Goal: Submit feedback/report problem

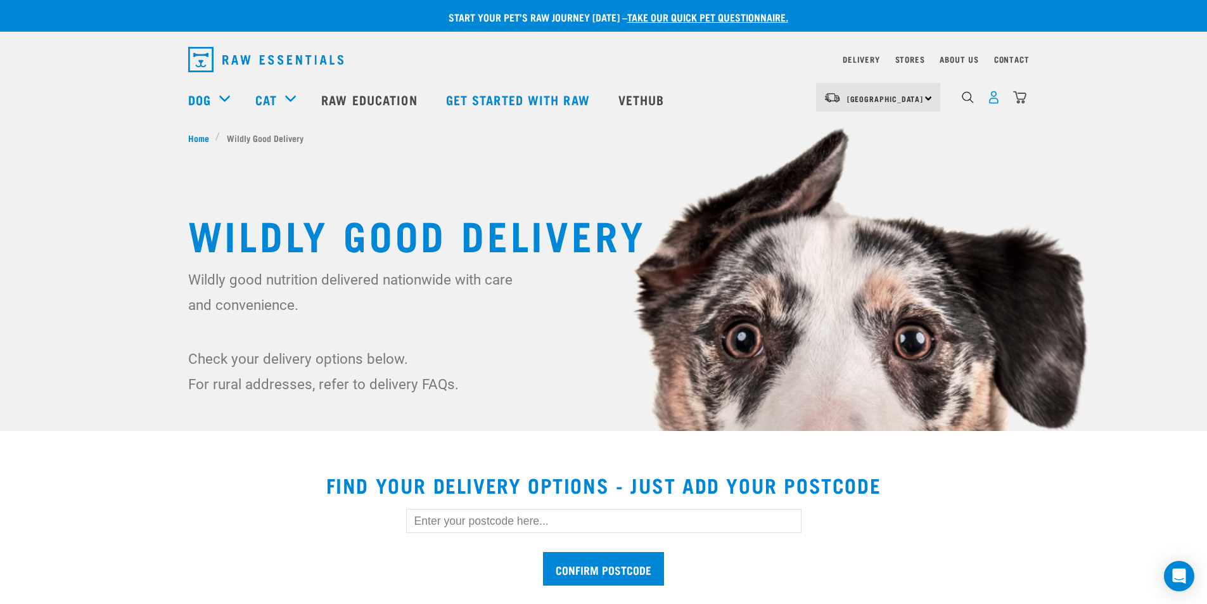
click at [993, 99] on img "dropdown navigation" at bounding box center [993, 97] width 13 height 13
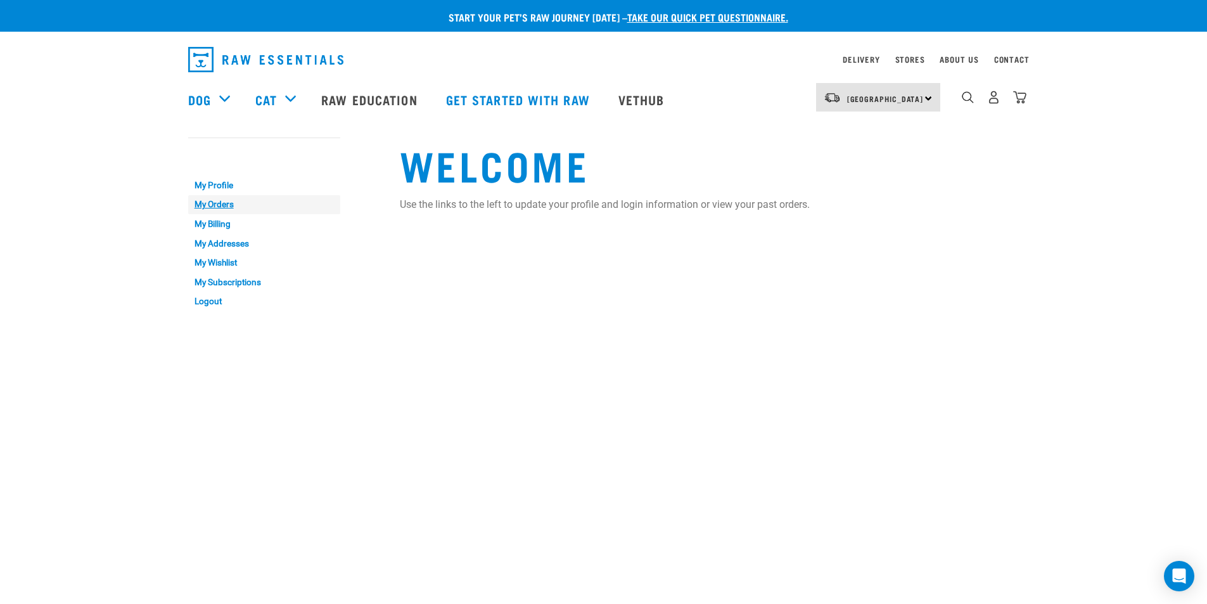
click at [215, 207] on link "My Orders" at bounding box center [264, 205] width 152 height 20
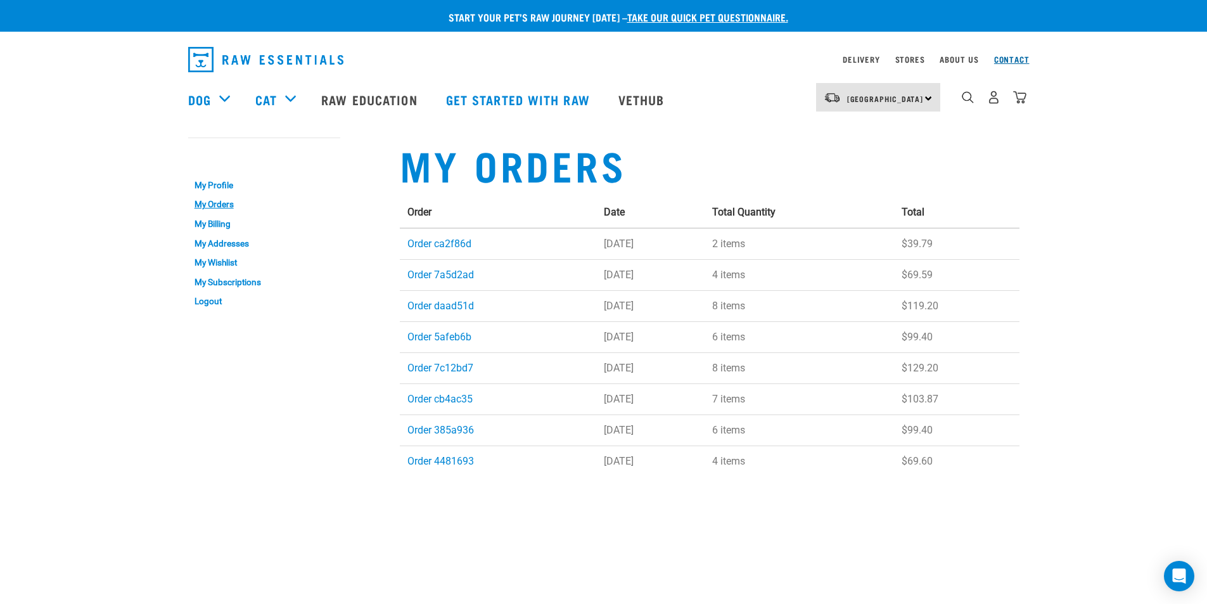
click at [1016, 60] on link "Contact" at bounding box center [1011, 59] width 35 height 4
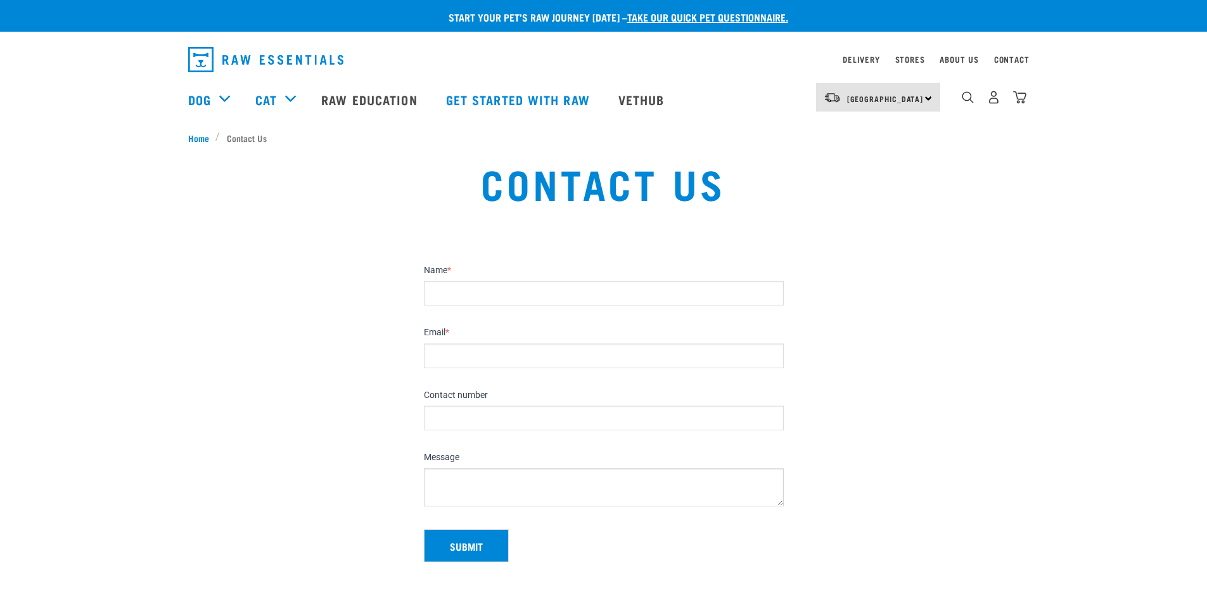
drag, startPoint x: 0, startPoint y: 0, endPoint x: 473, endPoint y: 291, distance: 555.4
click at [473, 291] on input "Name *" at bounding box center [604, 293] width 360 height 25
click at [242, 135] on li "Contact Us" at bounding box center [244, 137] width 58 height 13
click at [247, 139] on li "Contact Us" at bounding box center [244, 137] width 58 height 13
click at [473, 300] on input "Name *" at bounding box center [604, 293] width 360 height 25
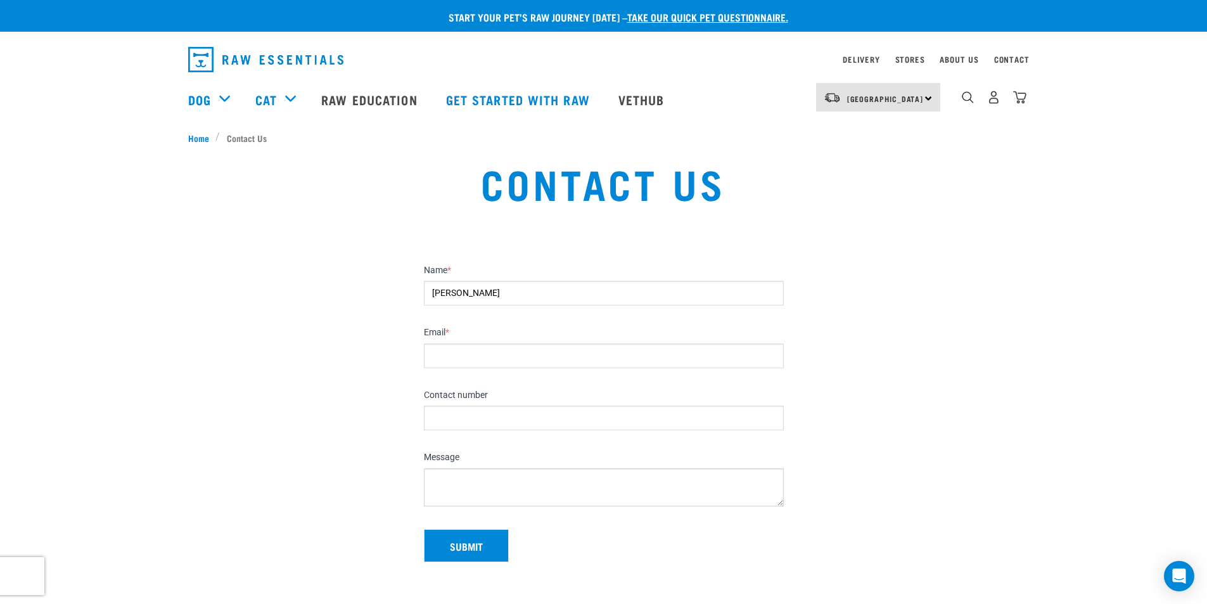
click at [555, 304] on input "Dianne" at bounding box center [604, 293] width 360 height 25
click at [504, 293] on input "Dianne" at bounding box center [604, 293] width 360 height 25
type input "Dianne O'Donnell"
click at [480, 352] on input "Email *" at bounding box center [604, 355] width 360 height 25
type input "di.wayneo@xtra.co.nz"
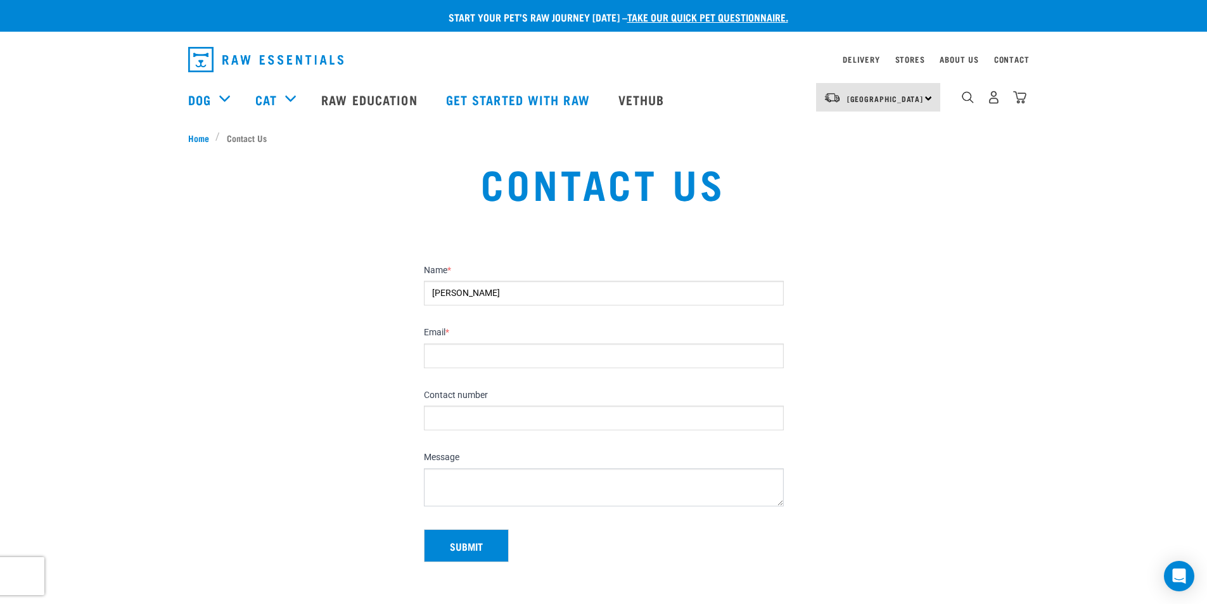
type input "0272420777"
click at [452, 482] on textarea "Message" at bounding box center [604, 487] width 360 height 38
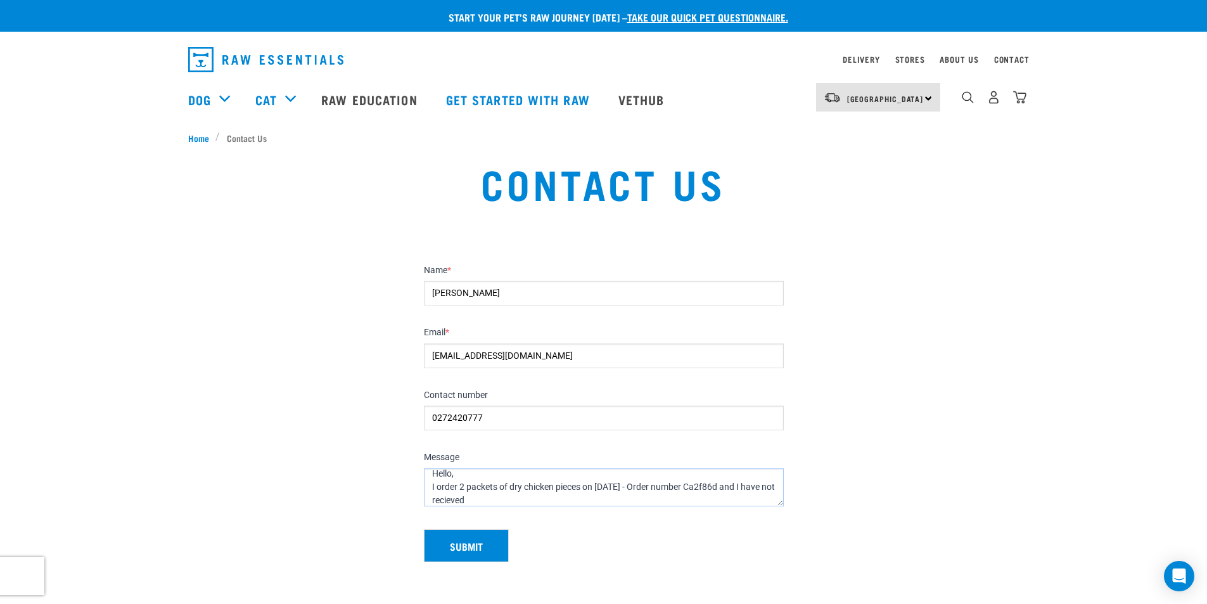
click at [733, 489] on textarea "Hello, I order 2 packets of dry chicken pieces on 8 October - Order number Ca2f…" at bounding box center [604, 487] width 360 height 38
click at [544, 497] on textarea "Hello, I order 2 packets of dry chicken pieces on 8 October - Order number Ca2f…" at bounding box center [604, 487] width 360 height 38
click at [539, 497] on textarea "Hello, I order 2 packets of dry chicken pieces on 8 October - Order number Ca2f…" at bounding box center [604, 487] width 360 height 38
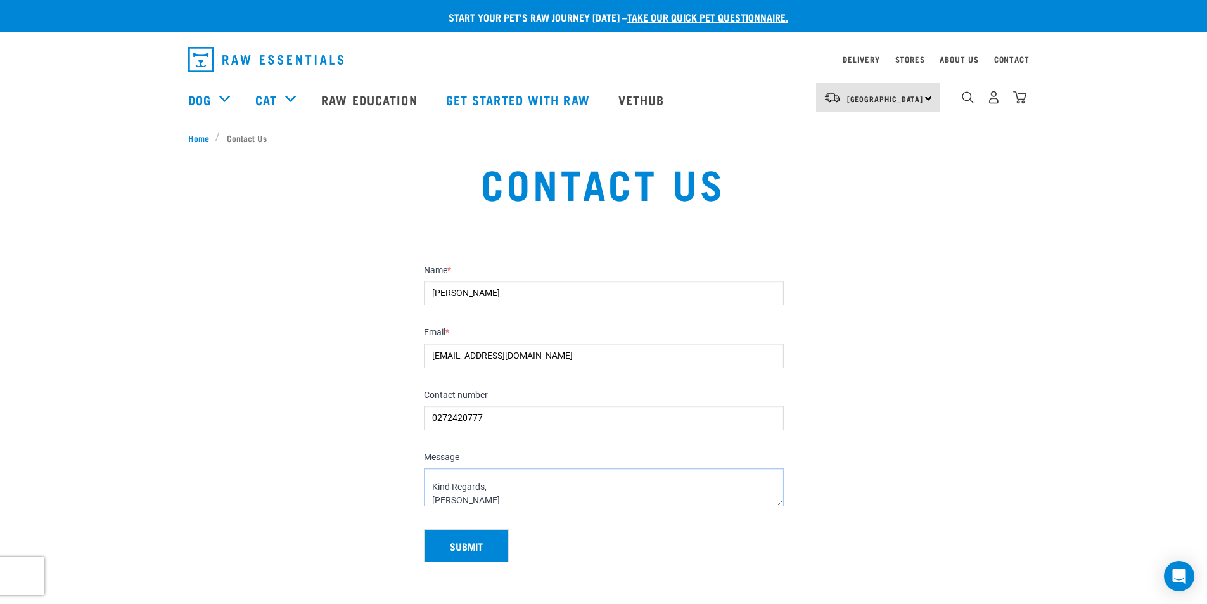
type textarea "Hello, I order 2 packets of dry chicken pieces on 8 October - Order number Ca2f…"
click at [466, 549] on button "Submit" at bounding box center [466, 545] width 85 height 33
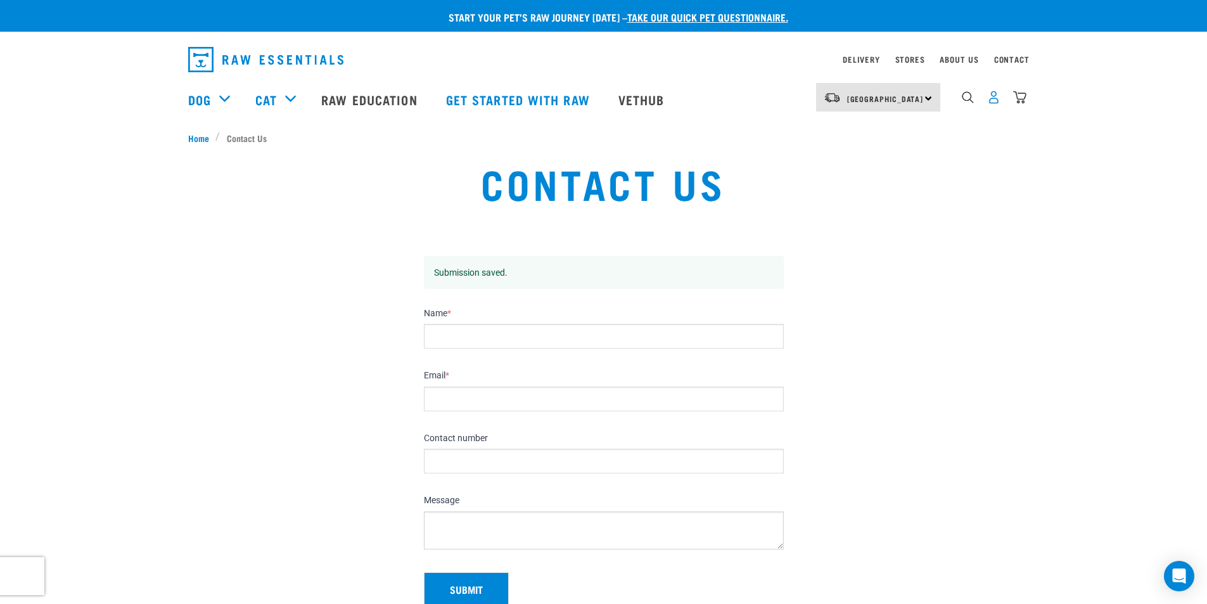
click at [995, 99] on img "dropdown navigation" at bounding box center [993, 97] width 13 height 13
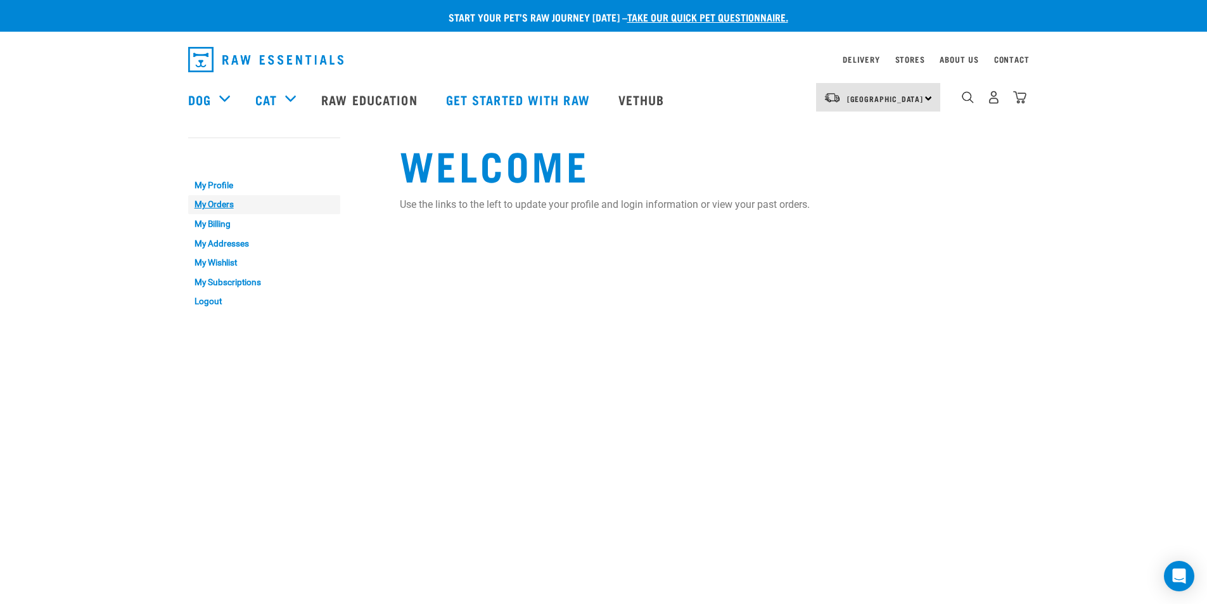
click at [220, 198] on link "My Orders" at bounding box center [264, 205] width 152 height 20
